Goal: Register for event/course

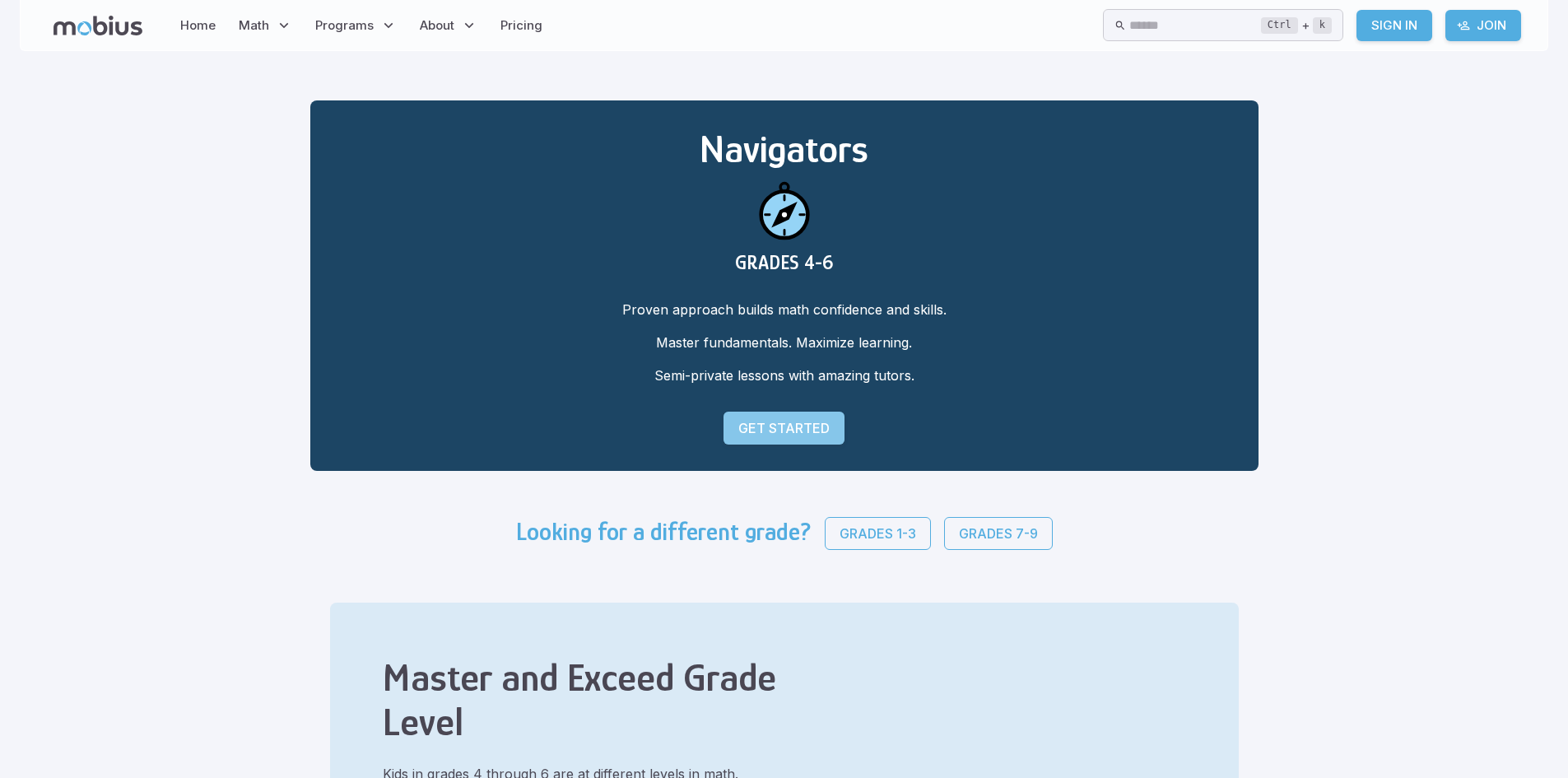
click at [793, 425] on p "Get Started" at bounding box center [784, 428] width 91 height 19
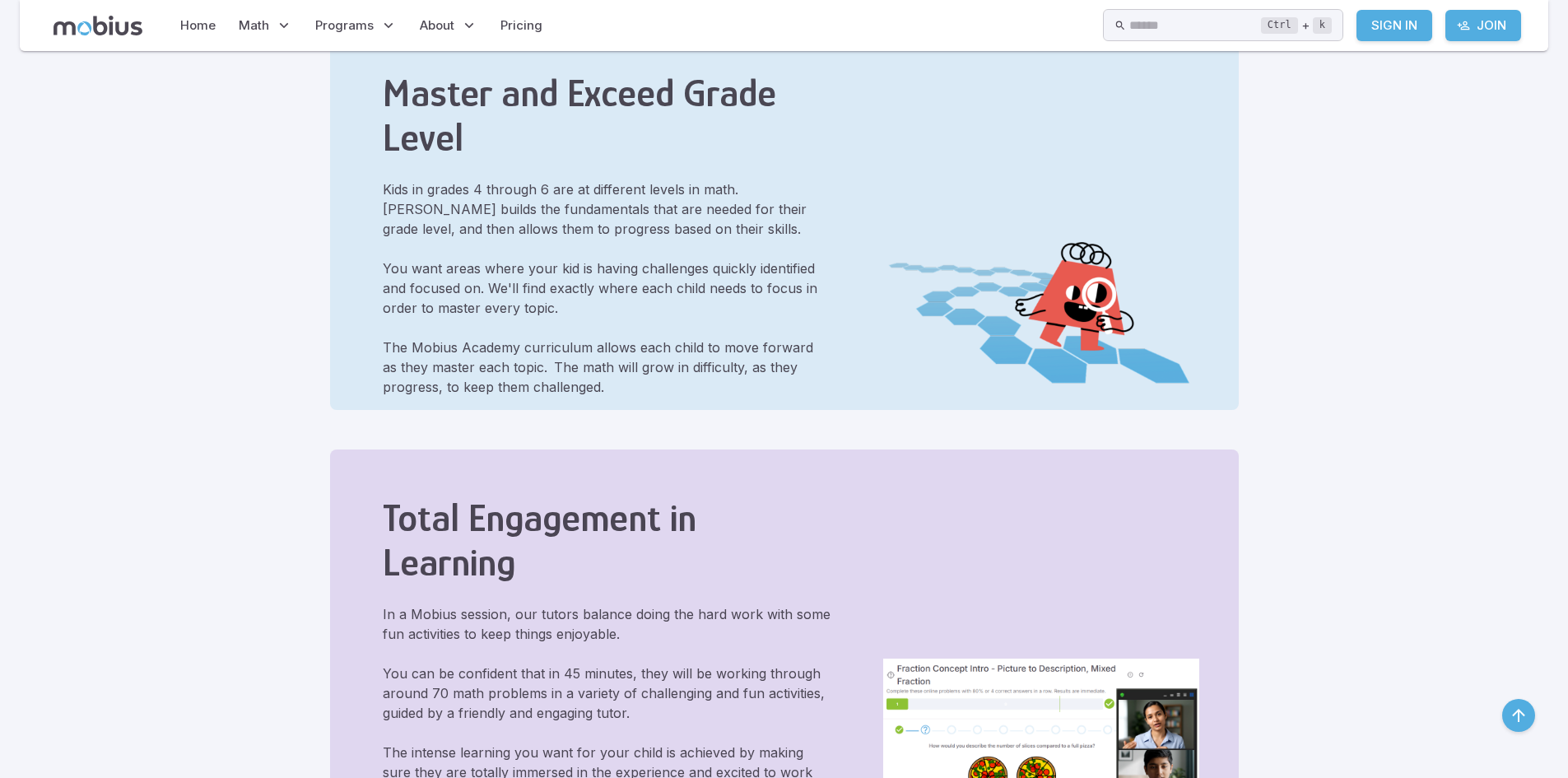
scroll to position [577, 0]
